Goal: Task Accomplishment & Management: Manage account settings

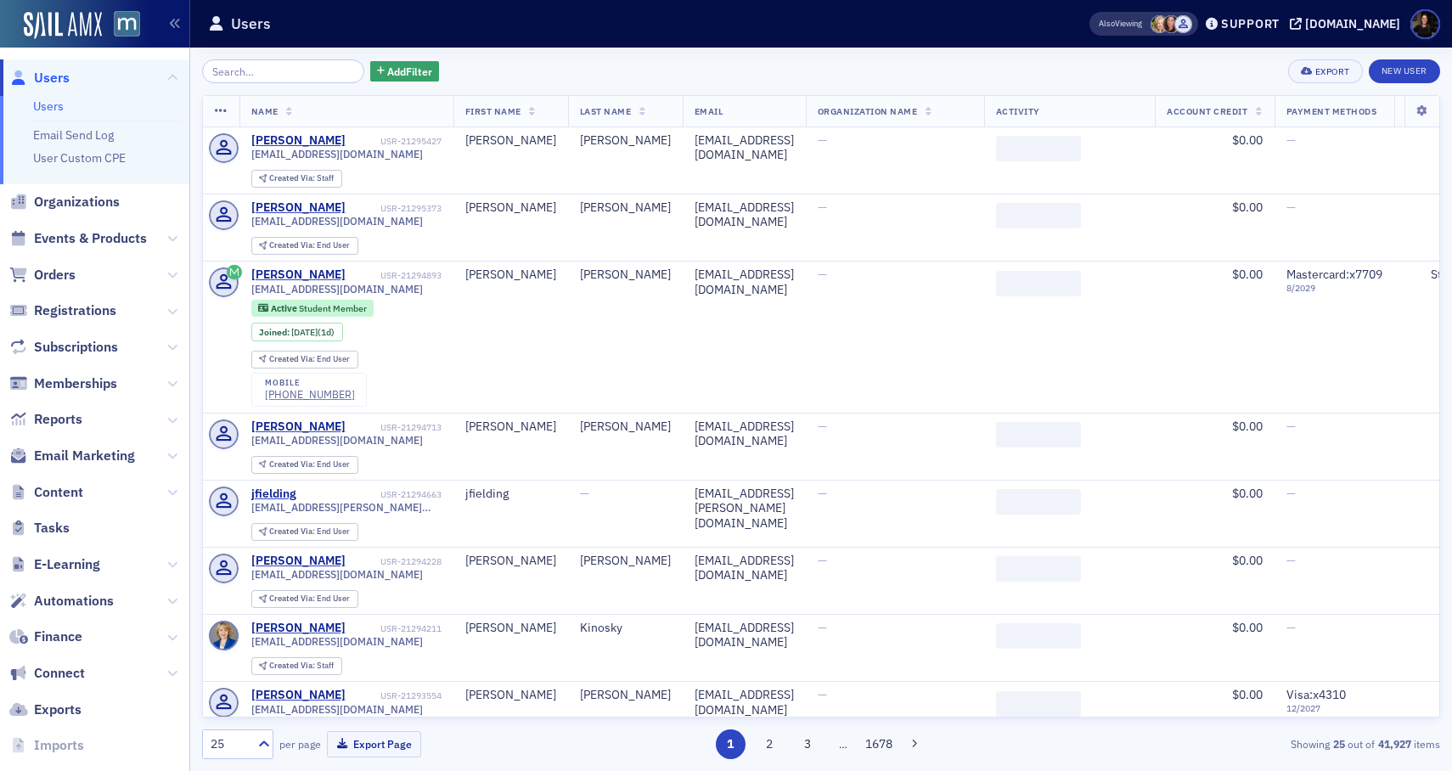
scroll to position [41, 0]
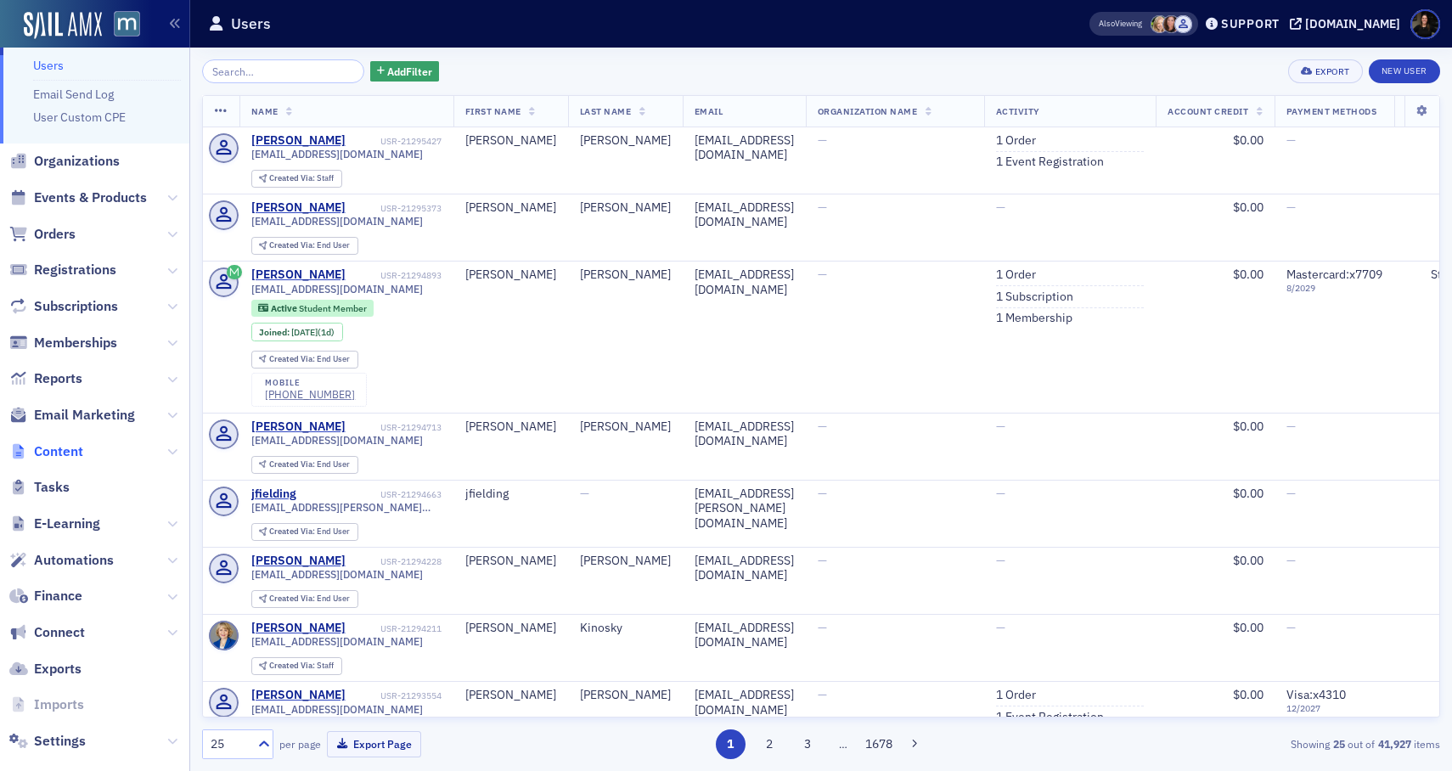
click at [47, 454] on span "Content" at bounding box center [58, 451] width 49 height 19
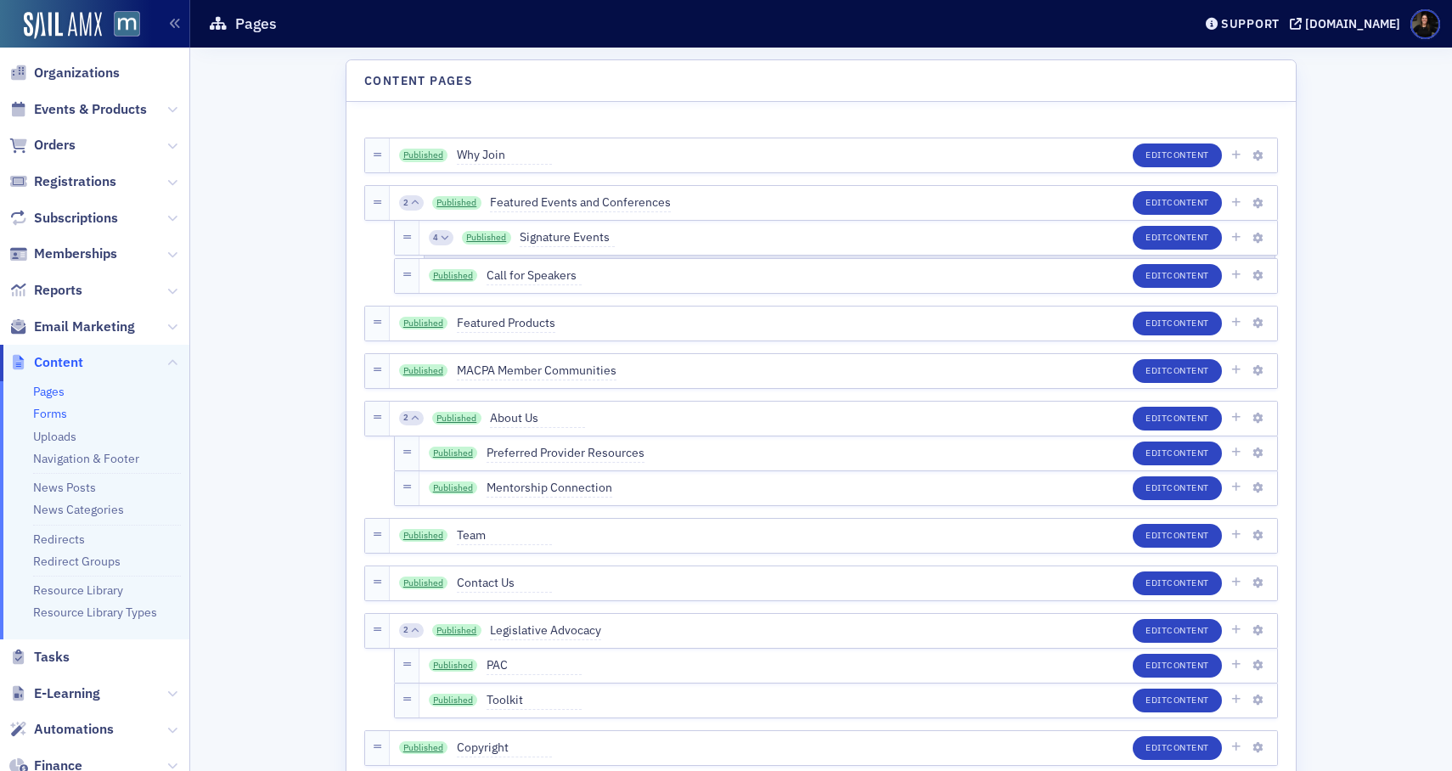
click at [47, 411] on link "Forms" at bounding box center [50, 413] width 34 height 15
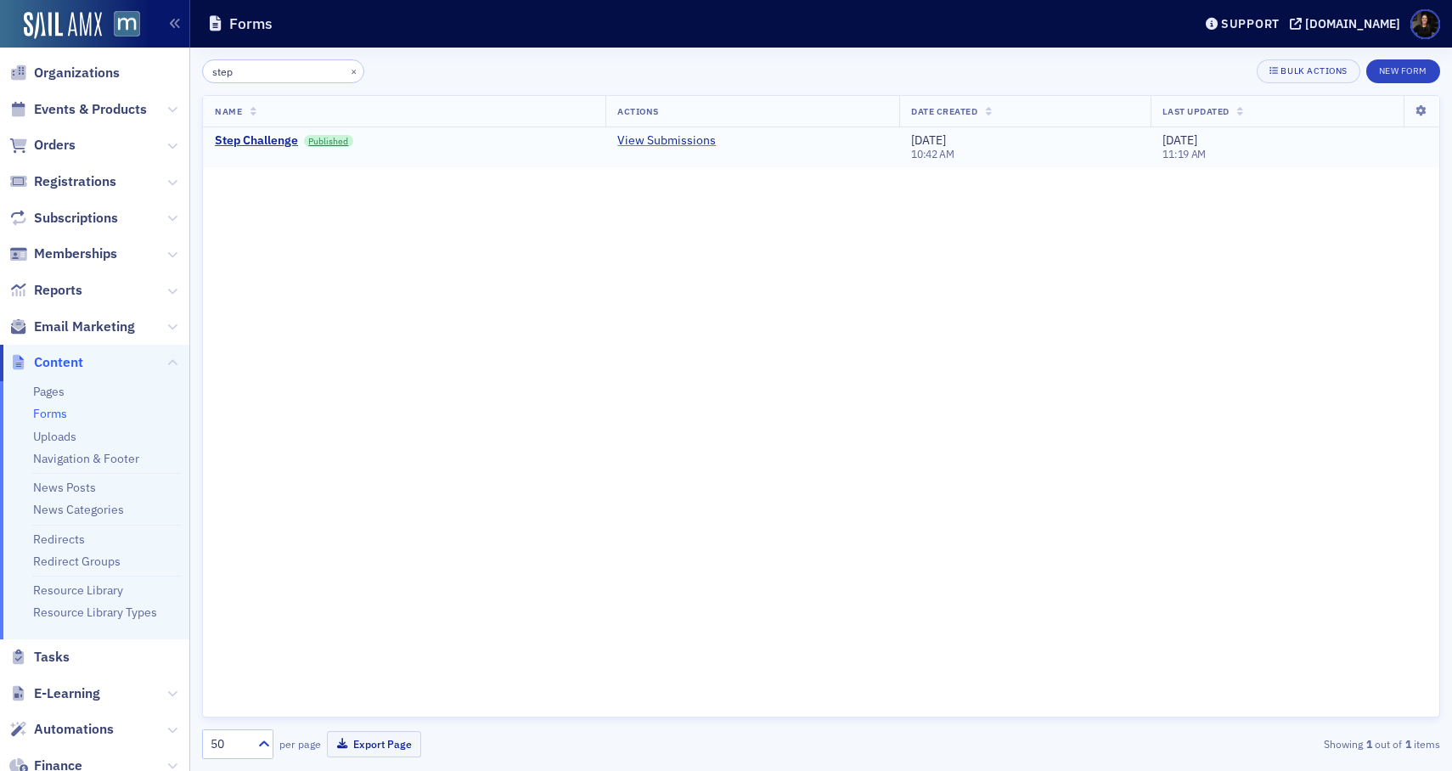
type input "step"
click at [649, 143] on link "View Submissions" at bounding box center [666, 140] width 98 height 15
